Goal: Task Accomplishment & Management: Use online tool/utility

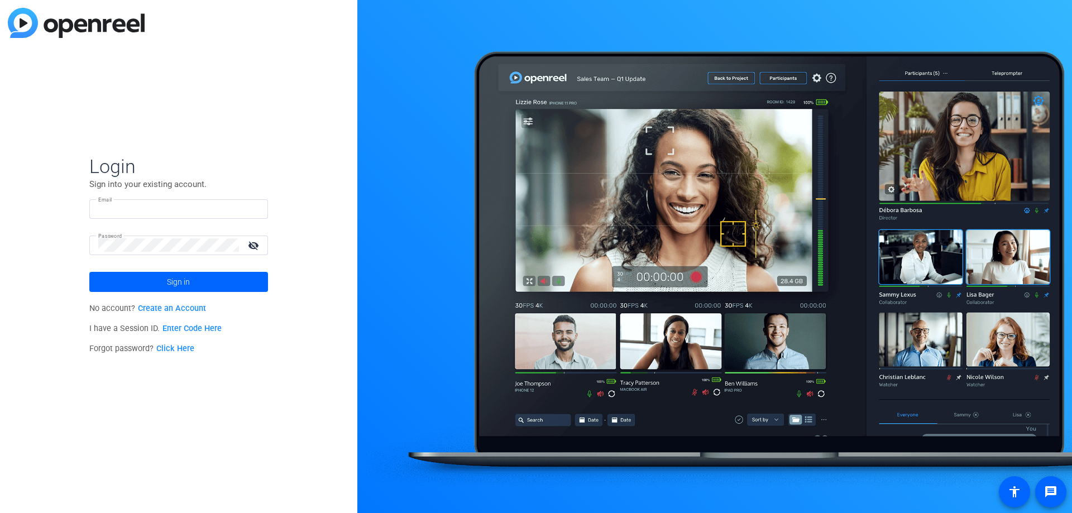
type input "sam@ideadecanter.com"
click at [275, 133] on div "Login Sign into your existing account. Email sam@ideadecanter.com Password visi…" at bounding box center [178, 256] width 357 height 513
click at [176, 277] on span "Sign in" at bounding box center [178, 282] width 23 height 28
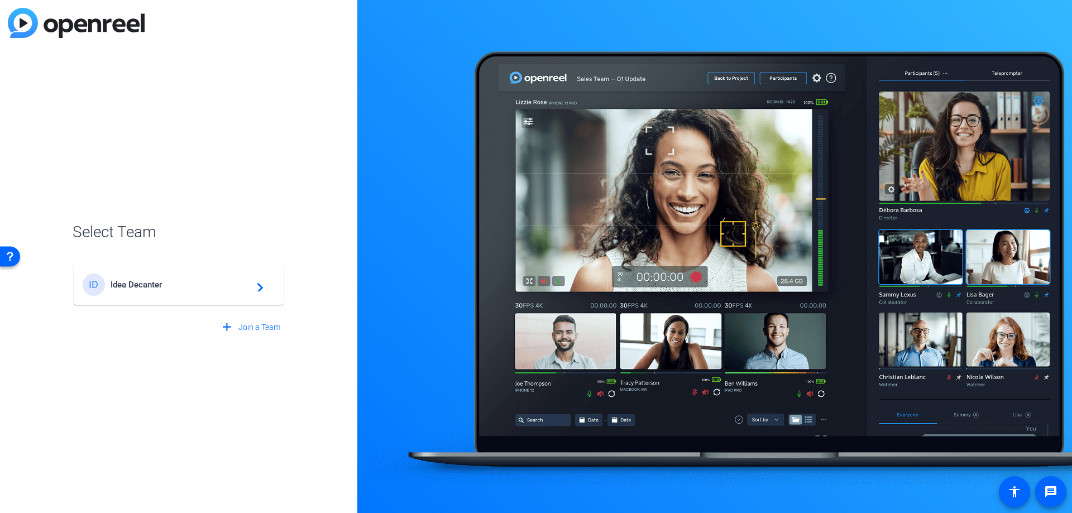
click at [113, 295] on div "ID Idea Decanter navigate_next" at bounding box center [179, 284] width 192 height 22
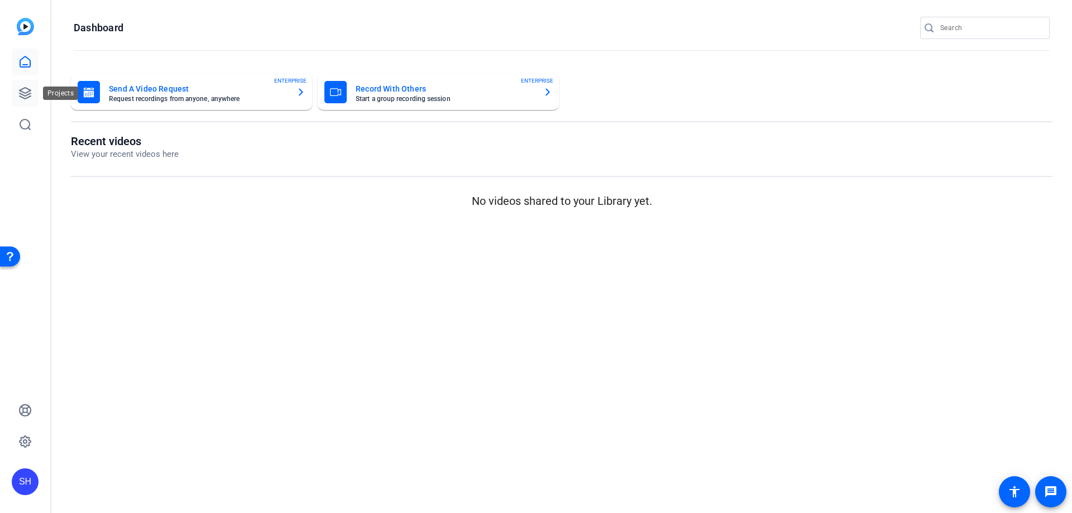
click at [25, 95] on icon at bounding box center [25, 93] width 11 height 11
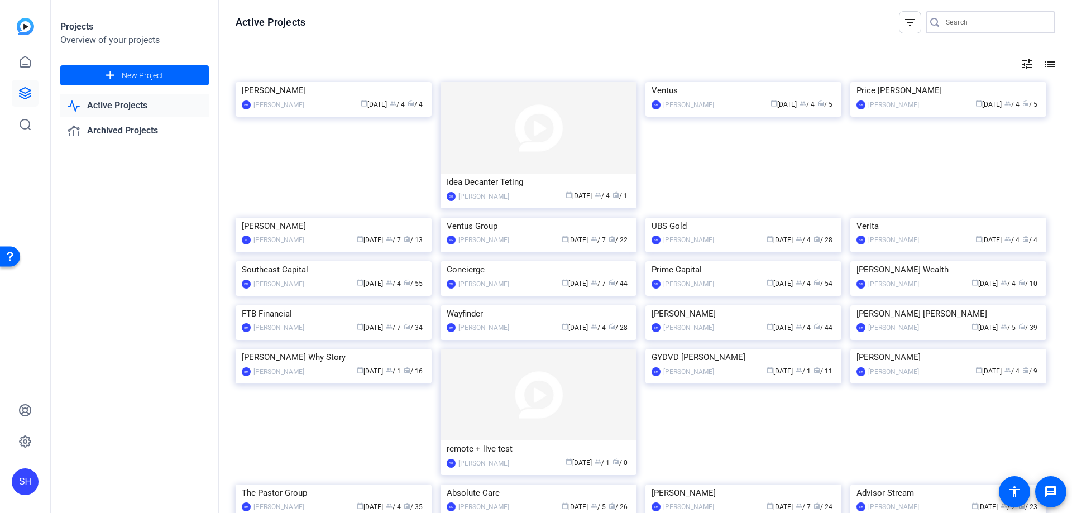
click at [989, 19] on input "Search" at bounding box center [995, 22] width 100 height 13
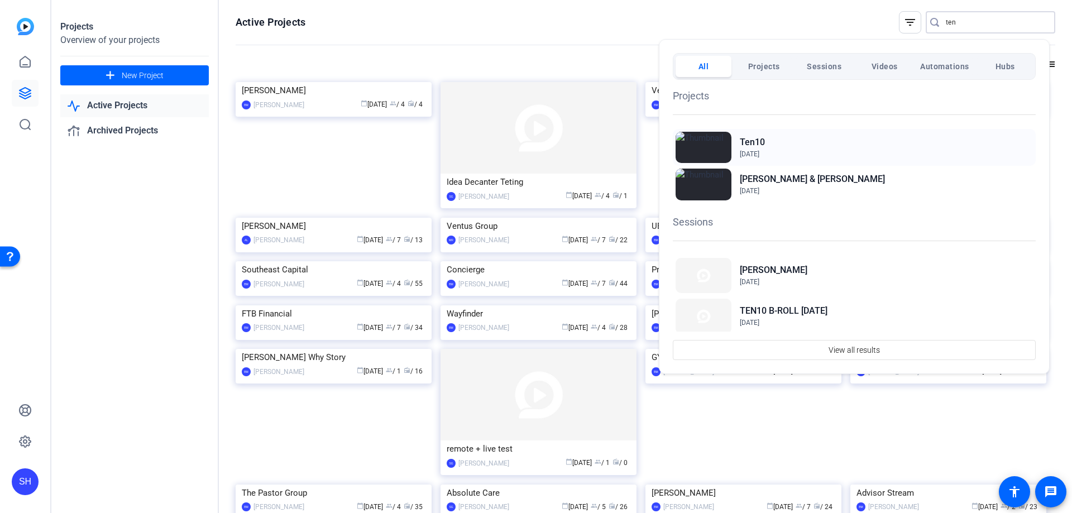
type input "ten"
click at [746, 142] on h2 "Ten10" at bounding box center [751, 142] width 25 height 13
